Goal: Information Seeking & Learning: Check status

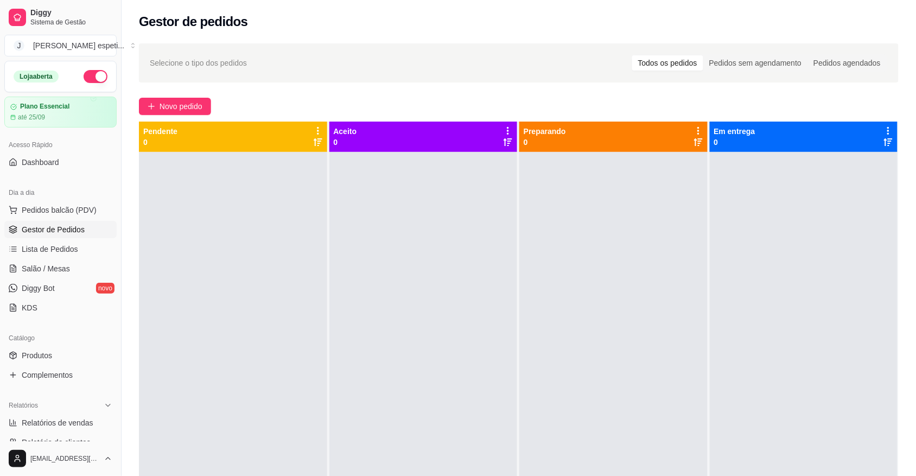
scroll to position [68, 0]
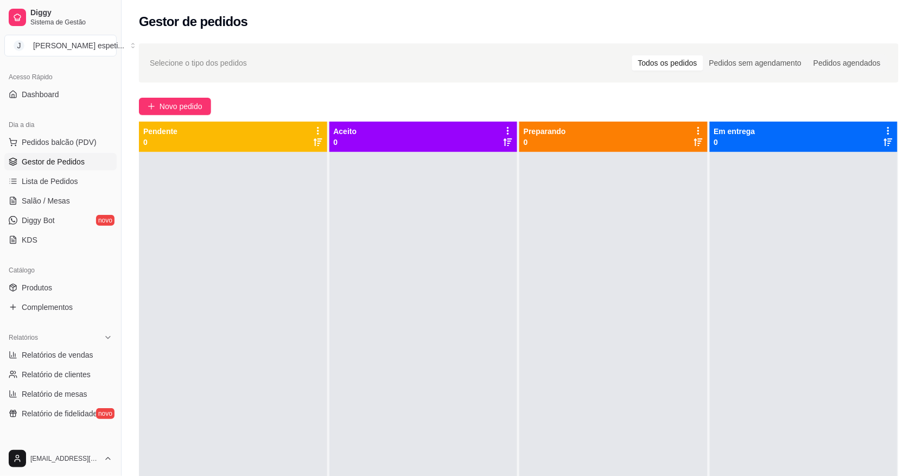
drag, startPoint x: 0, startPoint y: 0, endPoint x: 168, endPoint y: 198, distance: 260.0
click at [168, 198] on div at bounding box center [233, 390] width 188 height 476
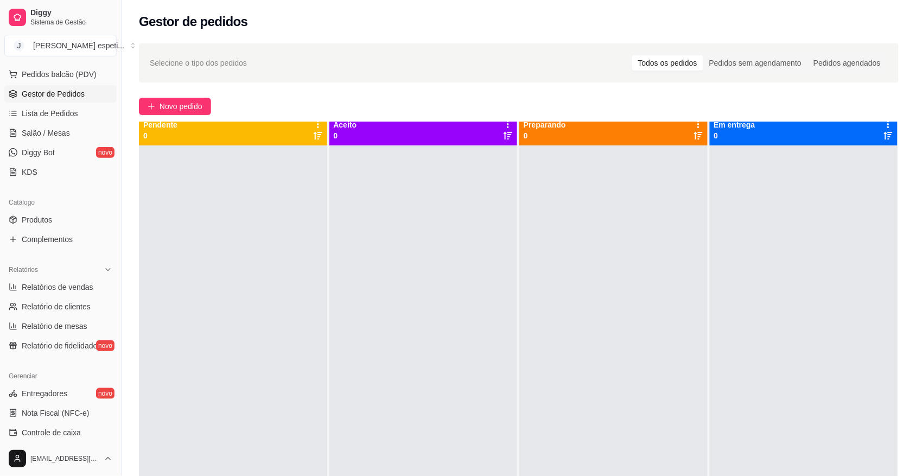
scroll to position [0, 0]
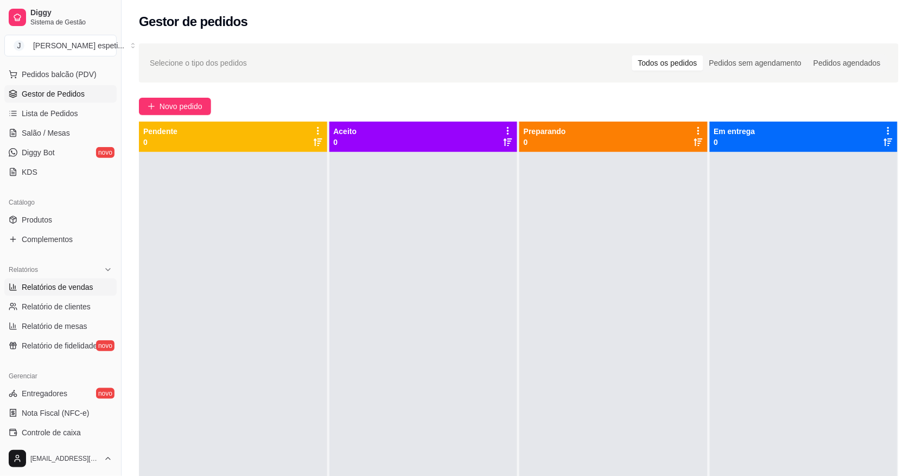
click at [77, 283] on span "Relatórios de vendas" at bounding box center [58, 287] width 72 height 11
select select "ALL"
select select "0"
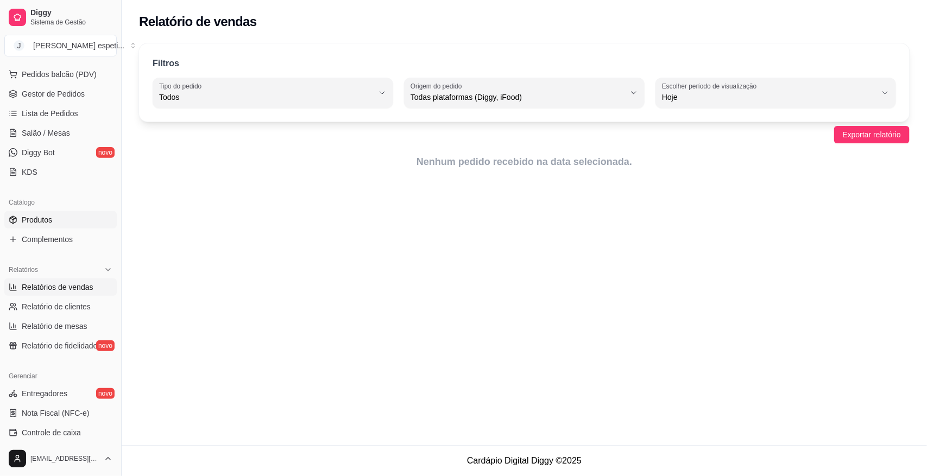
click at [53, 220] on link "Produtos" at bounding box center [60, 219] width 112 height 17
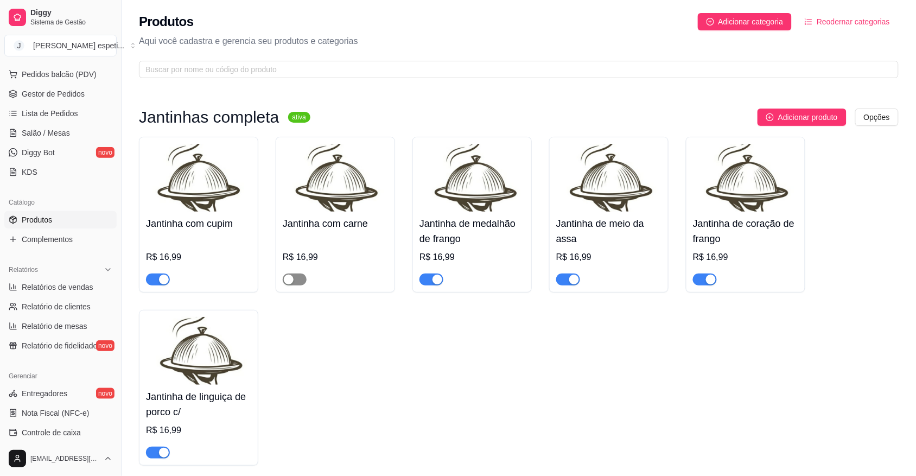
click at [297, 276] on span "button" at bounding box center [295, 280] width 24 height 12
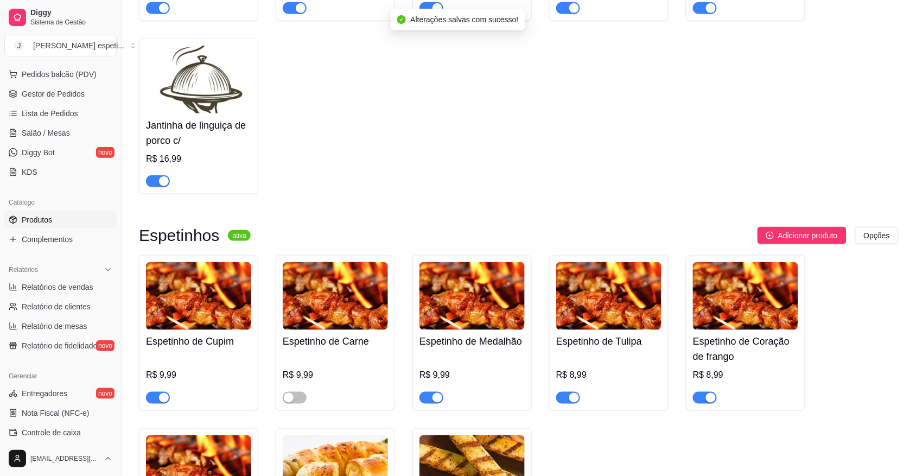
scroll to position [339, 0]
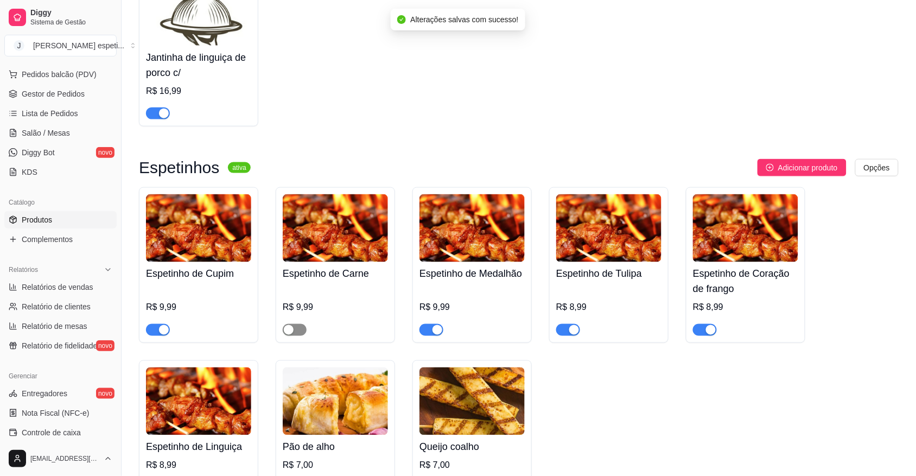
click at [305, 335] on span "button" at bounding box center [295, 330] width 24 height 12
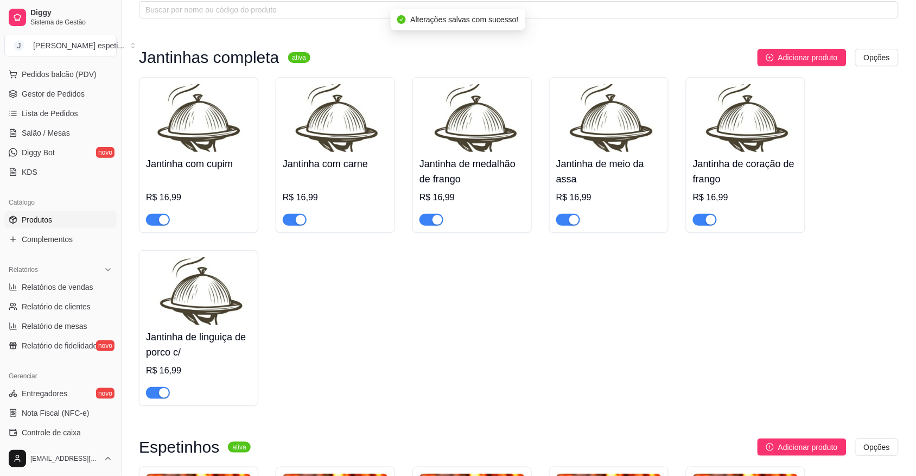
scroll to position [0, 0]
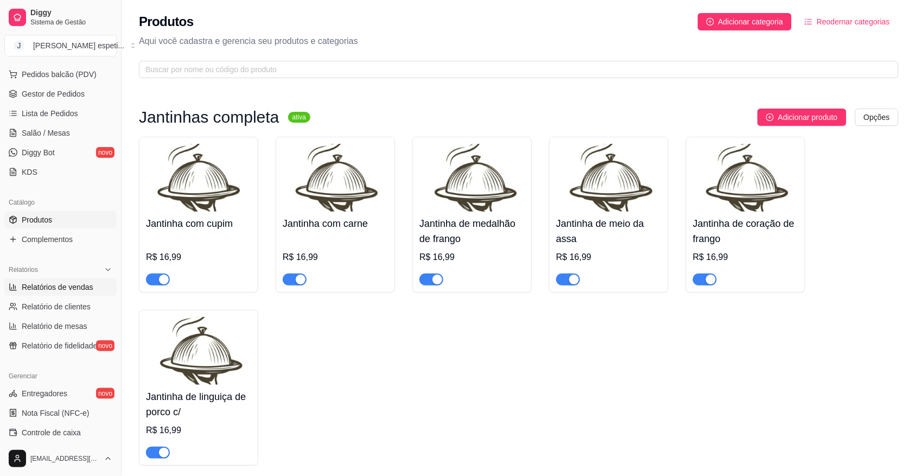
click at [47, 280] on link "Relatórios de vendas" at bounding box center [60, 287] width 112 height 17
select select "ALL"
select select "0"
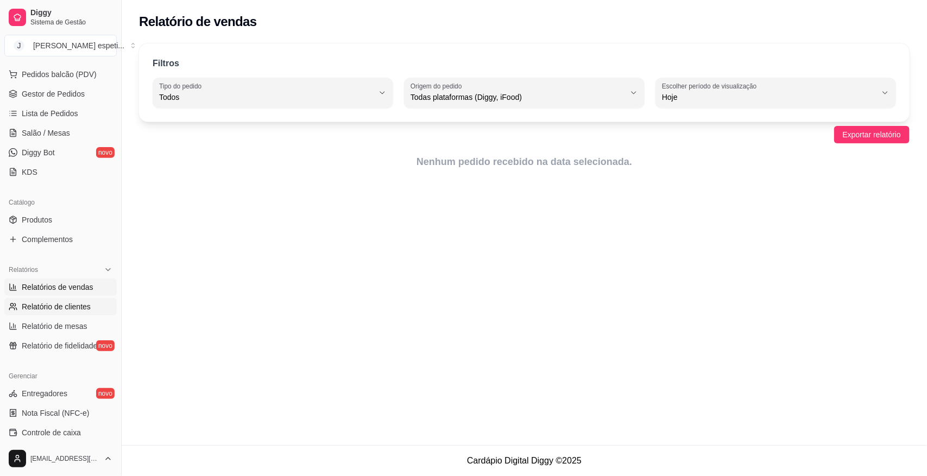
click at [54, 300] on link "Relatório de clientes" at bounding box center [60, 306] width 112 height 17
select select "30"
select select "HIGHEST_TOTAL_SPENT_WITH_ORDERS"
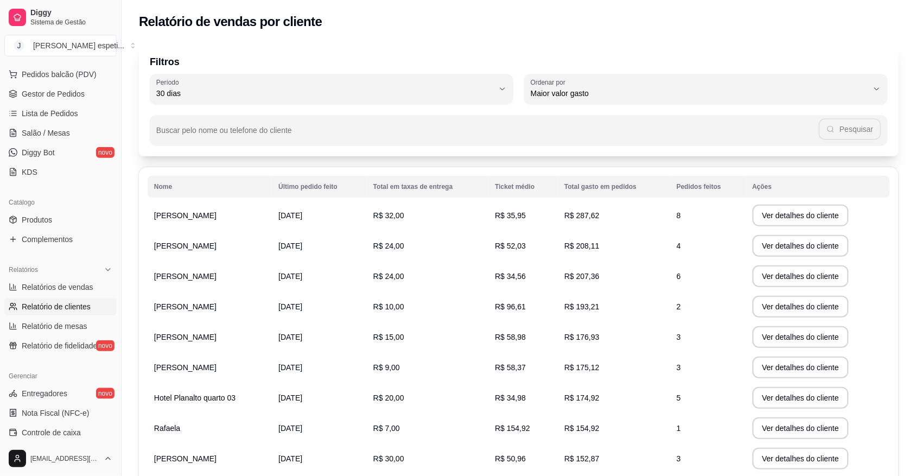
click at [888, 88] on button "Ordenar por Maior valor gasto" at bounding box center [706, 89] width 364 height 30
click at [665, 52] on div "Filtros 30 Período Hoje Ontem 7 dias 15 dias 30 dias 45 dias 60 dias Período 30…" at bounding box center [519, 99] width 760 height 113
click at [49, 285] on span "Relatórios de vendas" at bounding box center [58, 287] width 72 height 11
select select "ALL"
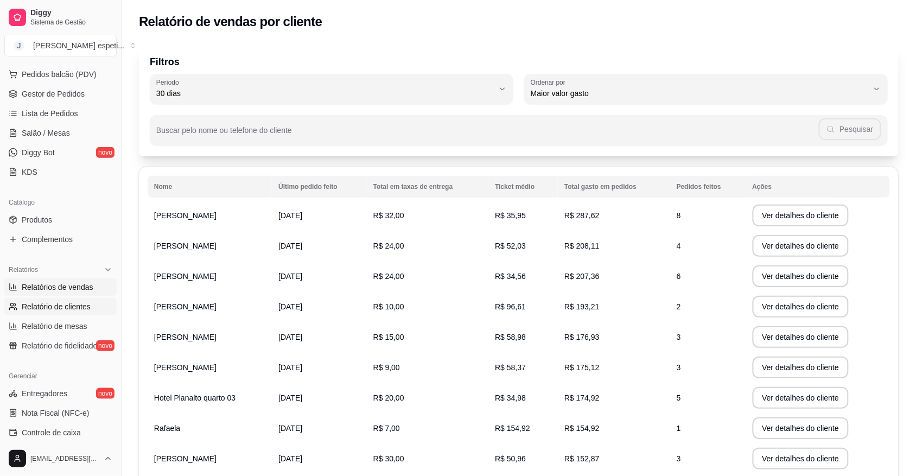
select select "0"
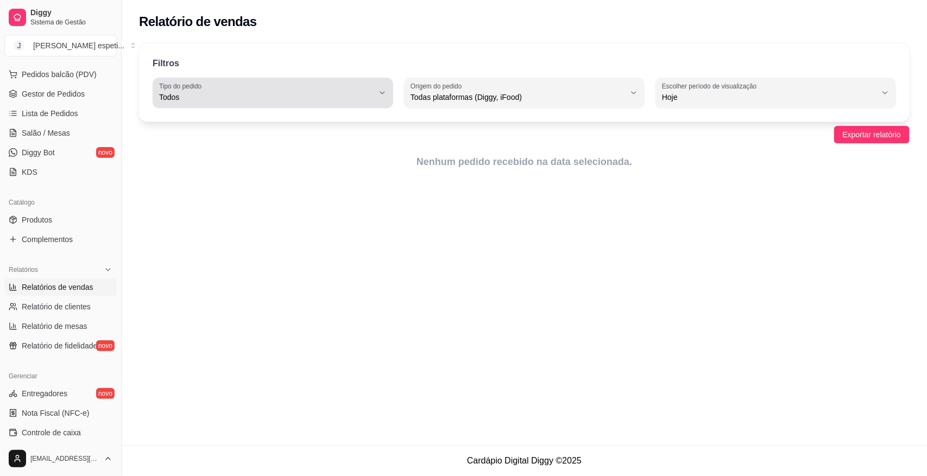
click at [381, 84] on button "Tipo do pedido Todos" at bounding box center [273, 93] width 241 height 30
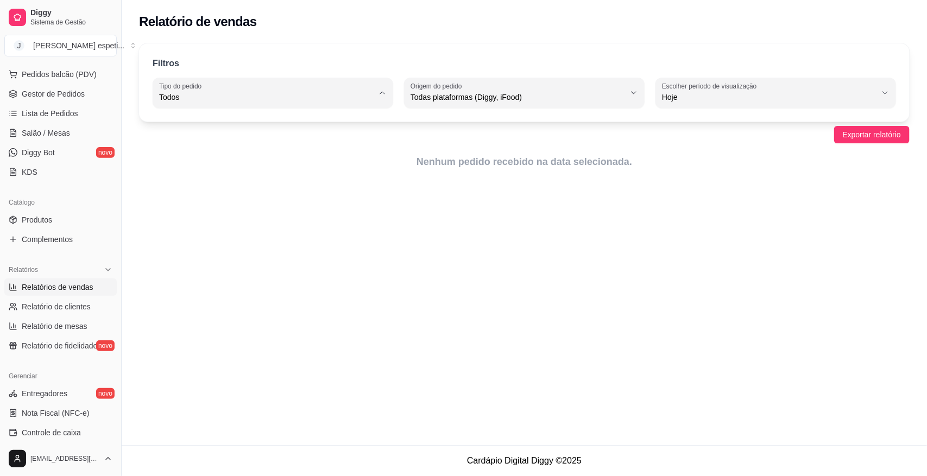
click at [221, 143] on span "Entrega" at bounding box center [268, 141] width 204 height 10
type input "DELIVERY"
select select "DELIVERY"
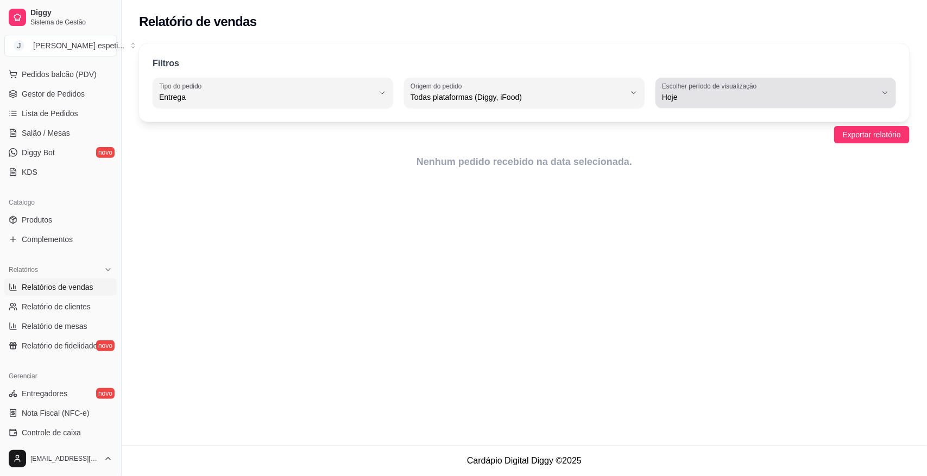
click at [880, 96] on button "Escolher período de visualização Hoje" at bounding box center [775, 93] width 241 height 30
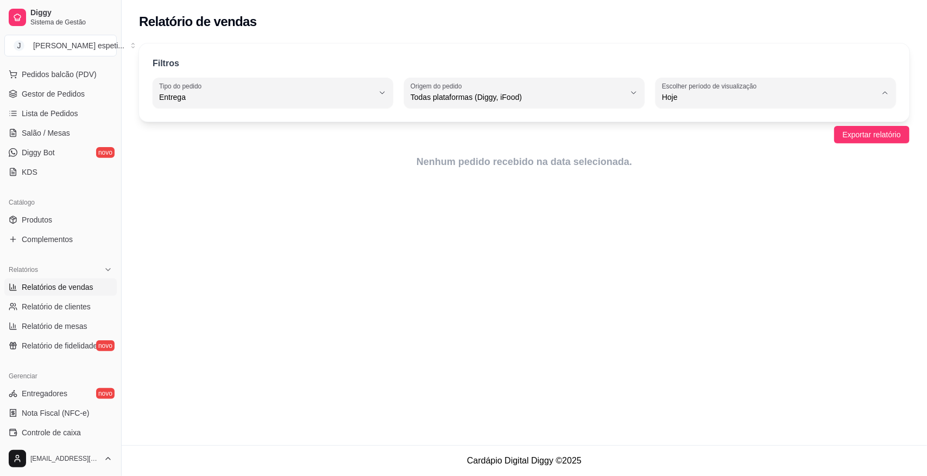
click at [665, 140] on li "Ontem" at bounding box center [776, 140] width 223 height 17
type input "1"
select select "1"
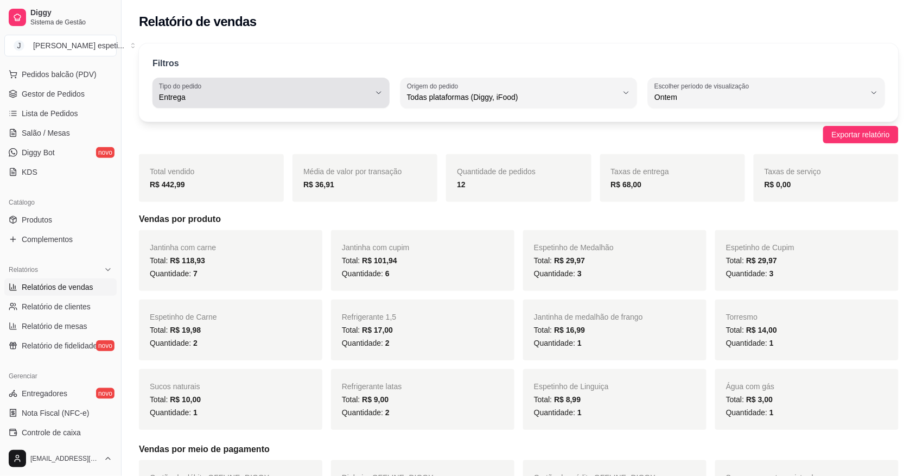
click at [373, 98] on button "Tipo do pedido Entrega" at bounding box center [271, 93] width 237 height 30
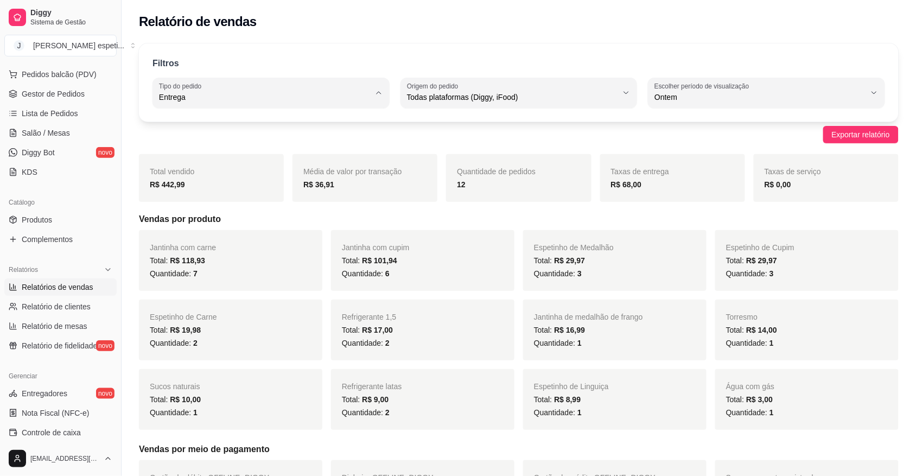
click at [209, 123] on span "Todos" at bounding box center [266, 123] width 200 height 10
type input "ALL"
select select "ALL"
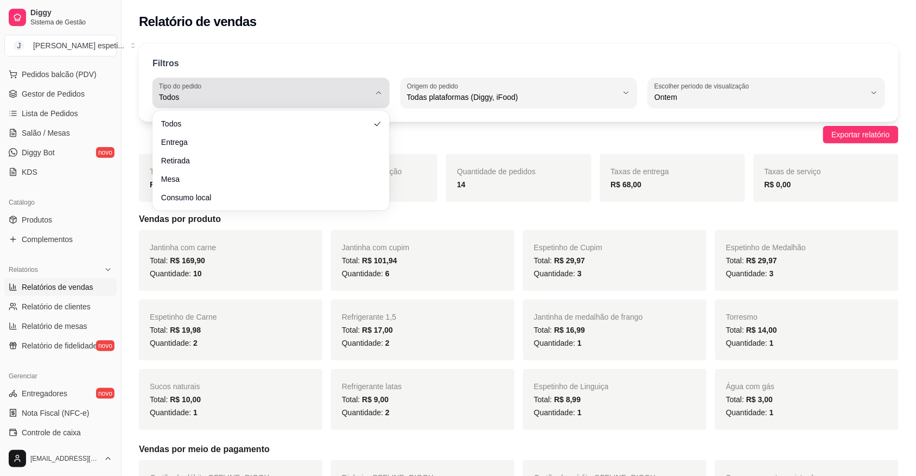
click at [372, 102] on button "Tipo do pedido Todos" at bounding box center [271, 93] width 237 height 30
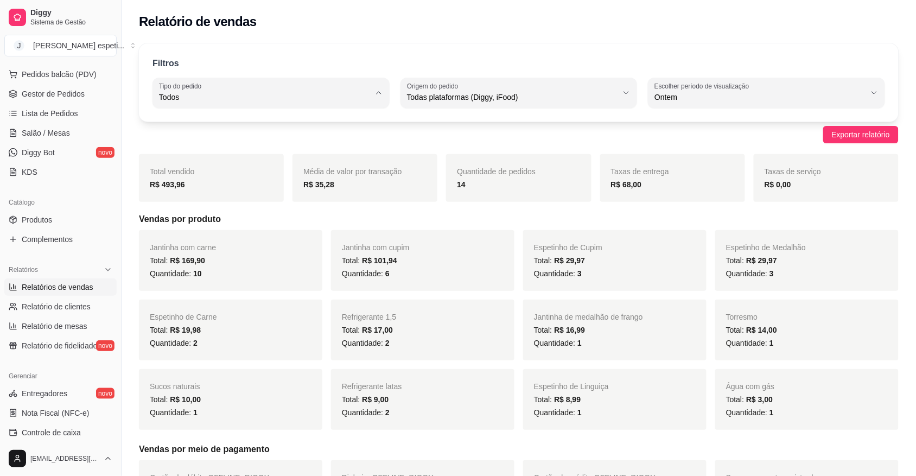
click at [245, 142] on span "Entrega" at bounding box center [266, 141] width 200 height 10
type input "DELIVERY"
select select "DELIVERY"
